Goal: Task Accomplishment & Management: Manage account settings

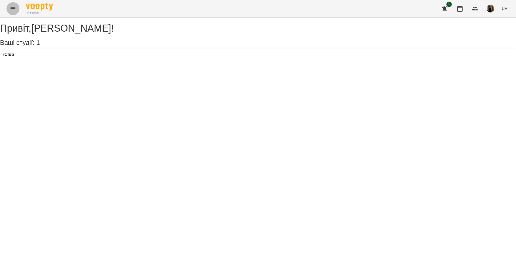
click at [12, 8] on icon "Menu" at bounding box center [13, 8] width 6 height 6
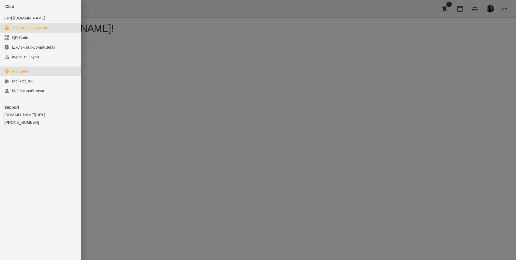
click at [33, 31] on div "Журнал відвідувань" at bounding box center [30, 27] width 36 height 5
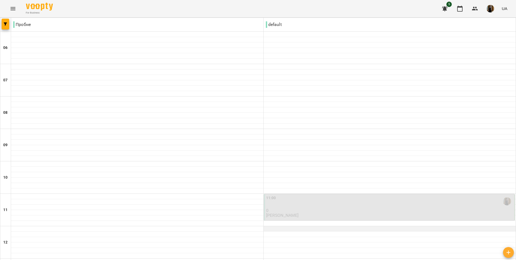
scroll to position [108, 0]
click at [317, 208] on p "0" at bounding box center [390, 210] width 248 height 5
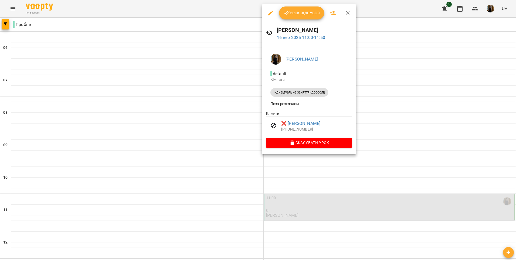
click at [413, 144] on div at bounding box center [258, 130] width 516 height 260
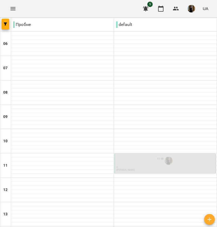
scroll to position [221, 0]
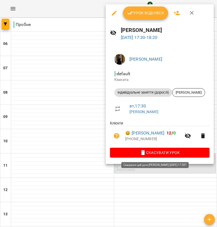
click at [162, 152] on span "Скасувати Урок" at bounding box center [159, 152] width 91 height 6
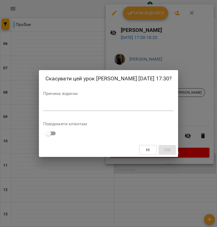
click at [84, 103] on div "*" at bounding box center [108, 106] width 131 height 9
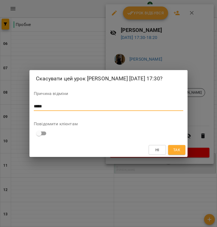
type textarea "*****"
click at [174, 154] on button "Так" at bounding box center [176, 150] width 17 height 10
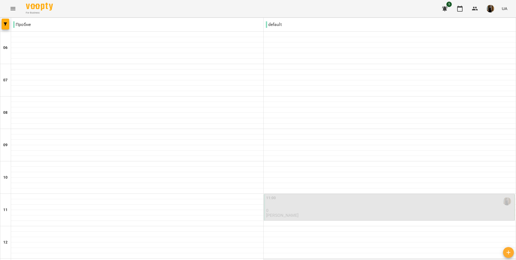
scroll to position [359, 0]
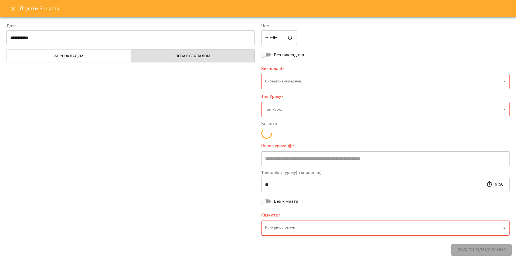
type input "**********"
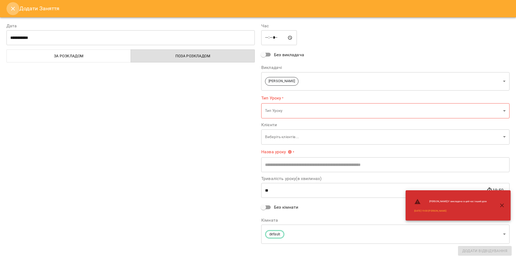
click at [9, 7] on button "Close" at bounding box center [12, 8] width 13 height 13
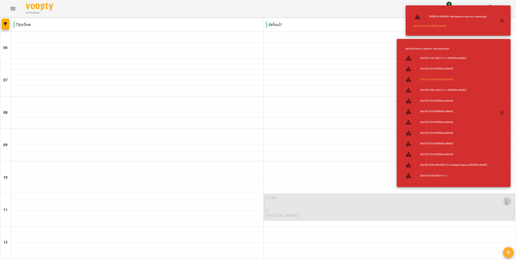
click at [503, 18] on icon "button" at bounding box center [502, 20] width 6 height 6
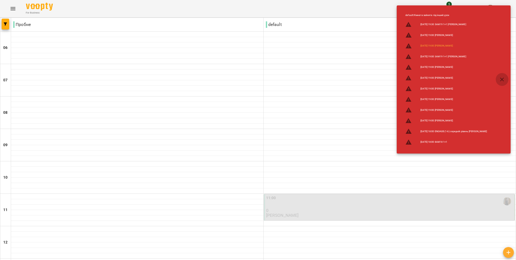
click at [502, 81] on icon "button" at bounding box center [502, 79] width 6 height 6
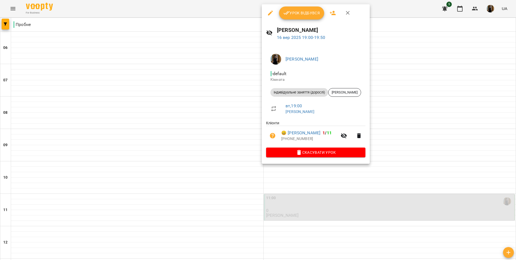
click at [310, 14] on span "Урок відбувся" at bounding box center [302, 13] width 37 height 6
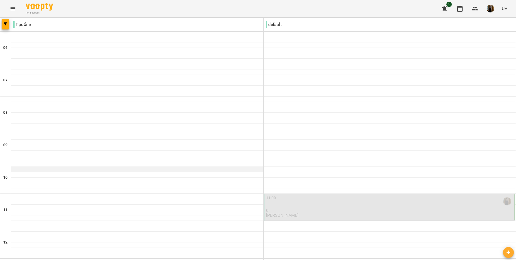
scroll to position [359, 0]
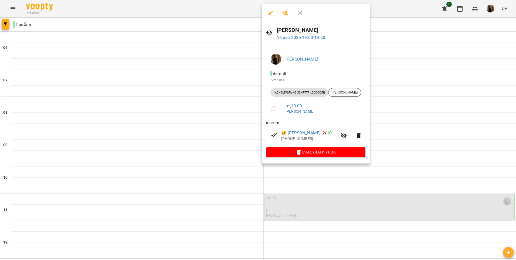
click at [162, 93] on div at bounding box center [258, 130] width 516 height 260
